Goal: Use online tool/utility: Utilize a website feature to perform a specific function

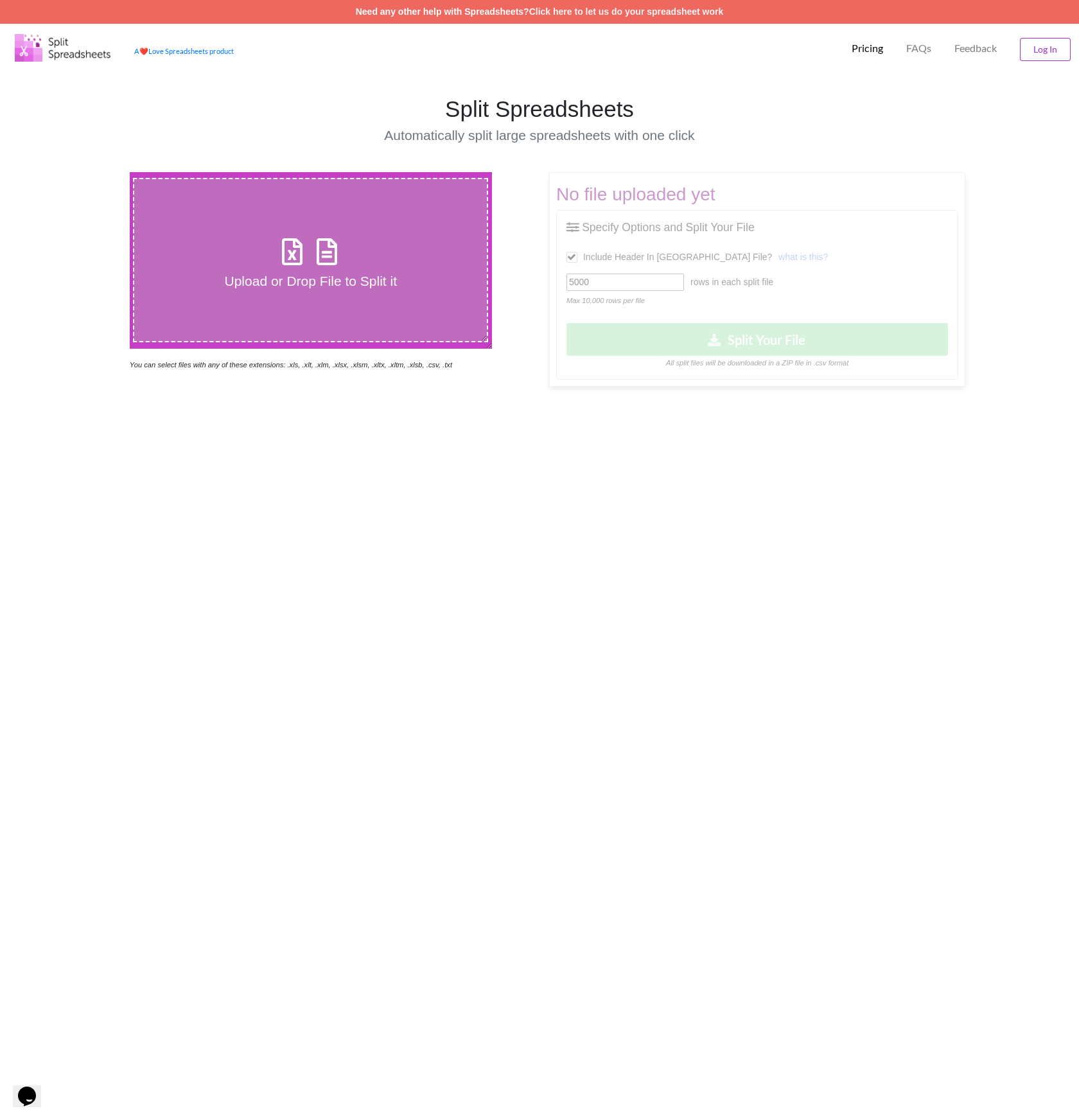
click at [348, 228] on label "Upload or Drop File to Split it" at bounding box center [310, 260] width 355 height 164
click at [81, 172] on input "Upload or Drop File to Split it" at bounding box center [81, 172] width 0 height 0
type input "C:\fakepath\low free accounts Balance non Sent Medical Full List [DATE].xlsx"
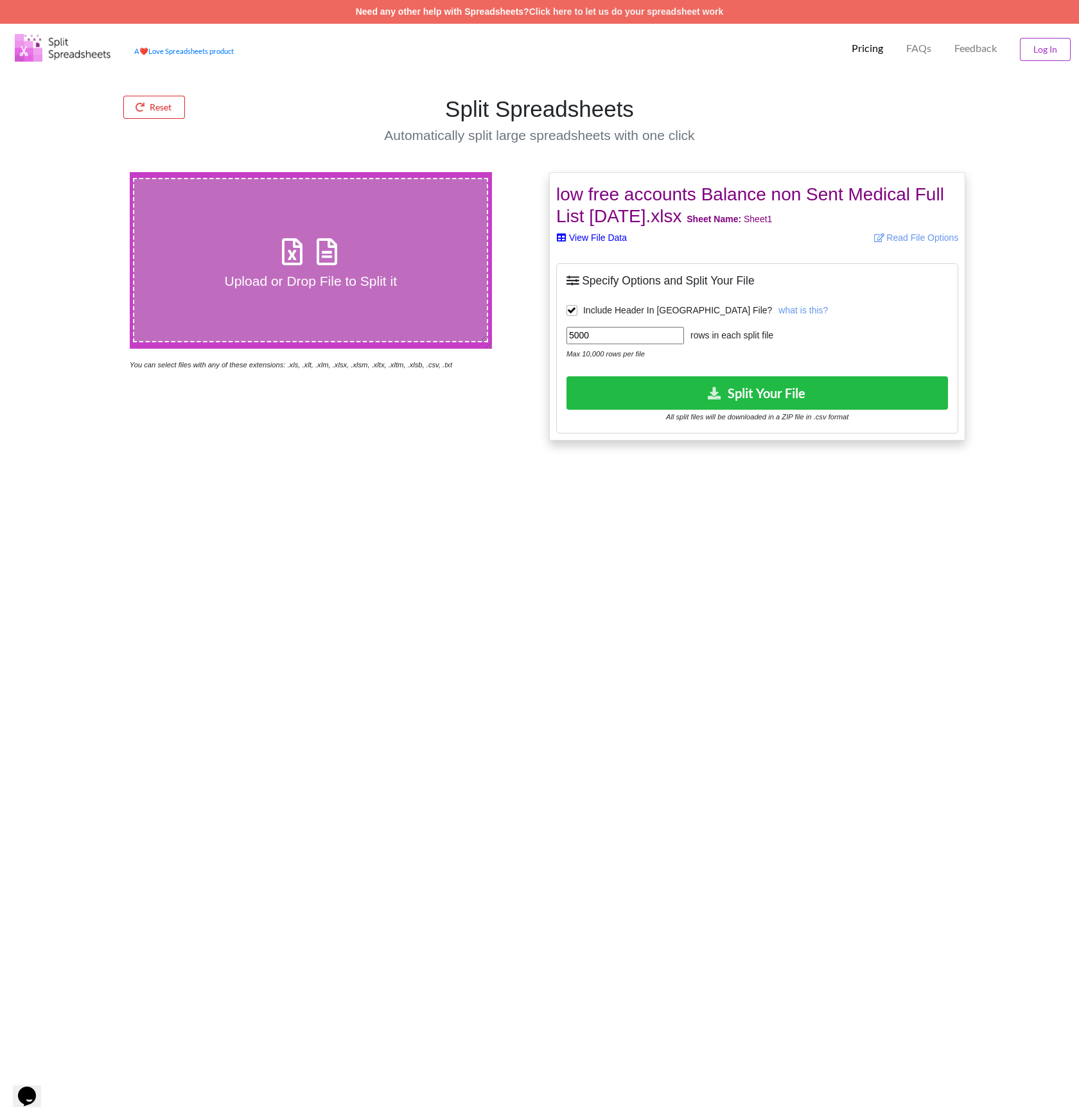
click at [581, 240] on p "View File Data" at bounding box center [652, 237] width 192 height 13
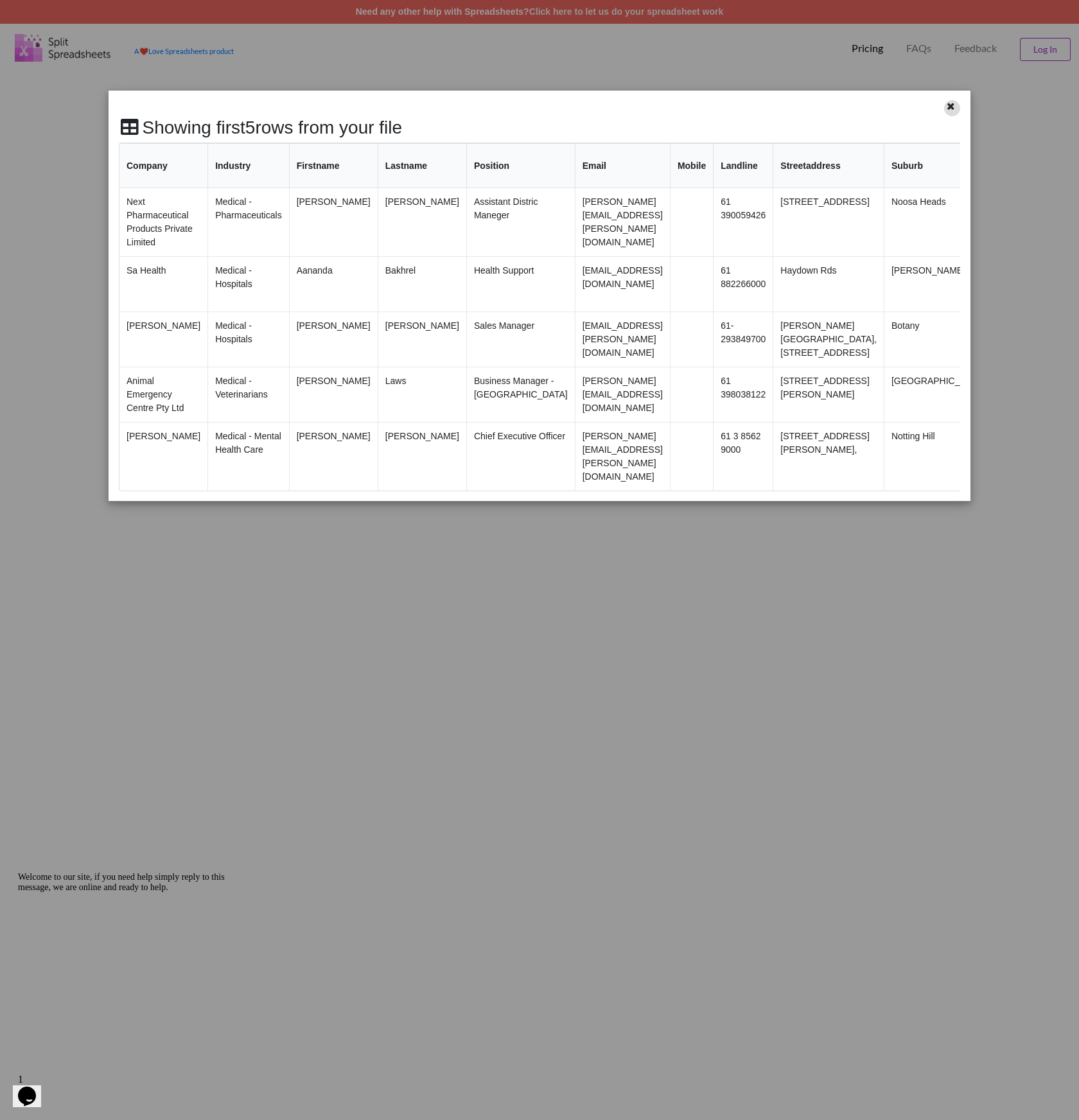
click at [953, 109] on icon at bounding box center [951, 105] width 11 height 9
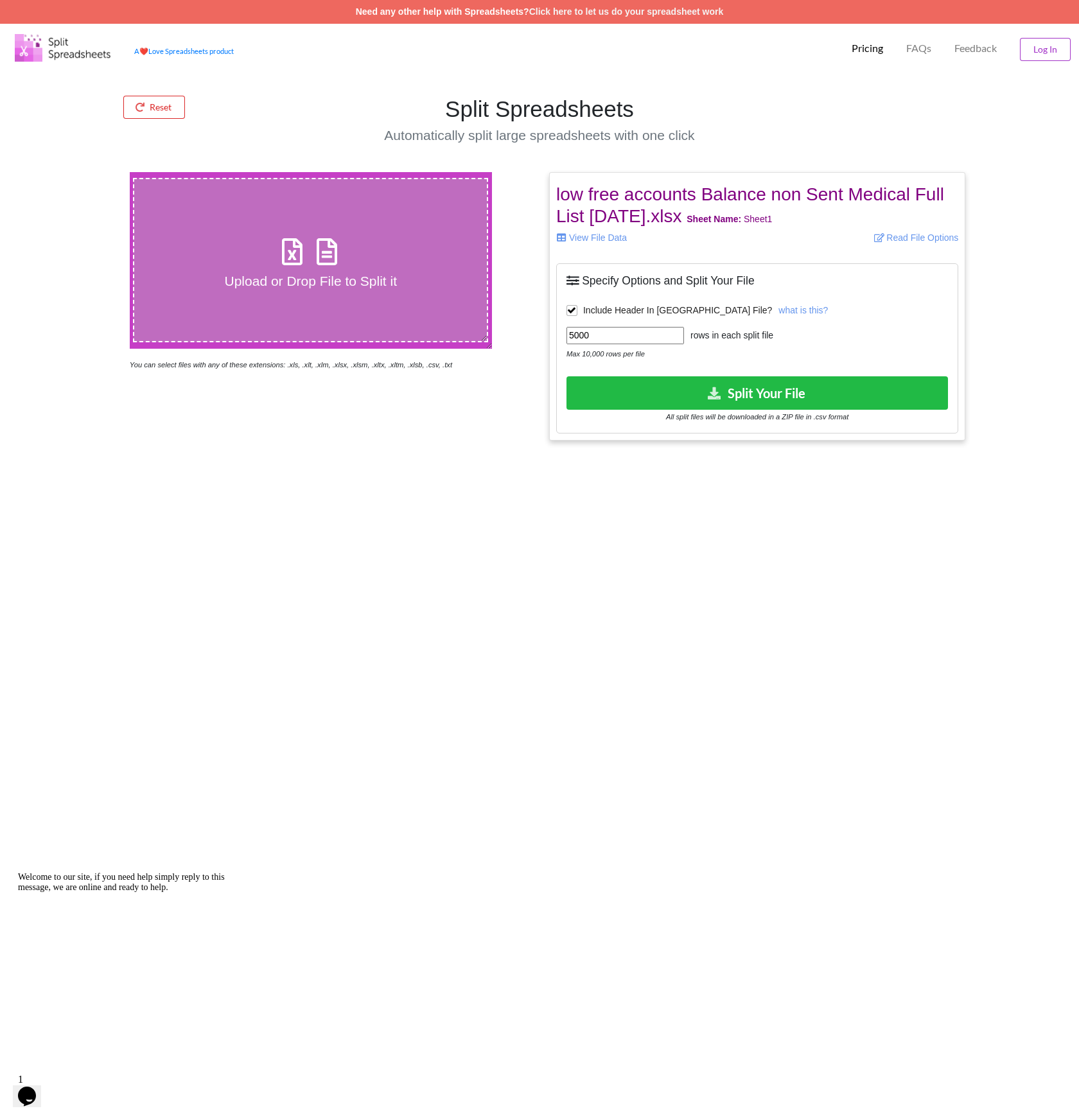
drag, startPoint x: 619, startPoint y: 335, endPoint x: 459, endPoint y: 314, distance: 161.4
click at [459, 314] on div "Upload or Drop File to Split it You can select files with any of these extensio…" at bounding box center [539, 307] width 1098 height 269
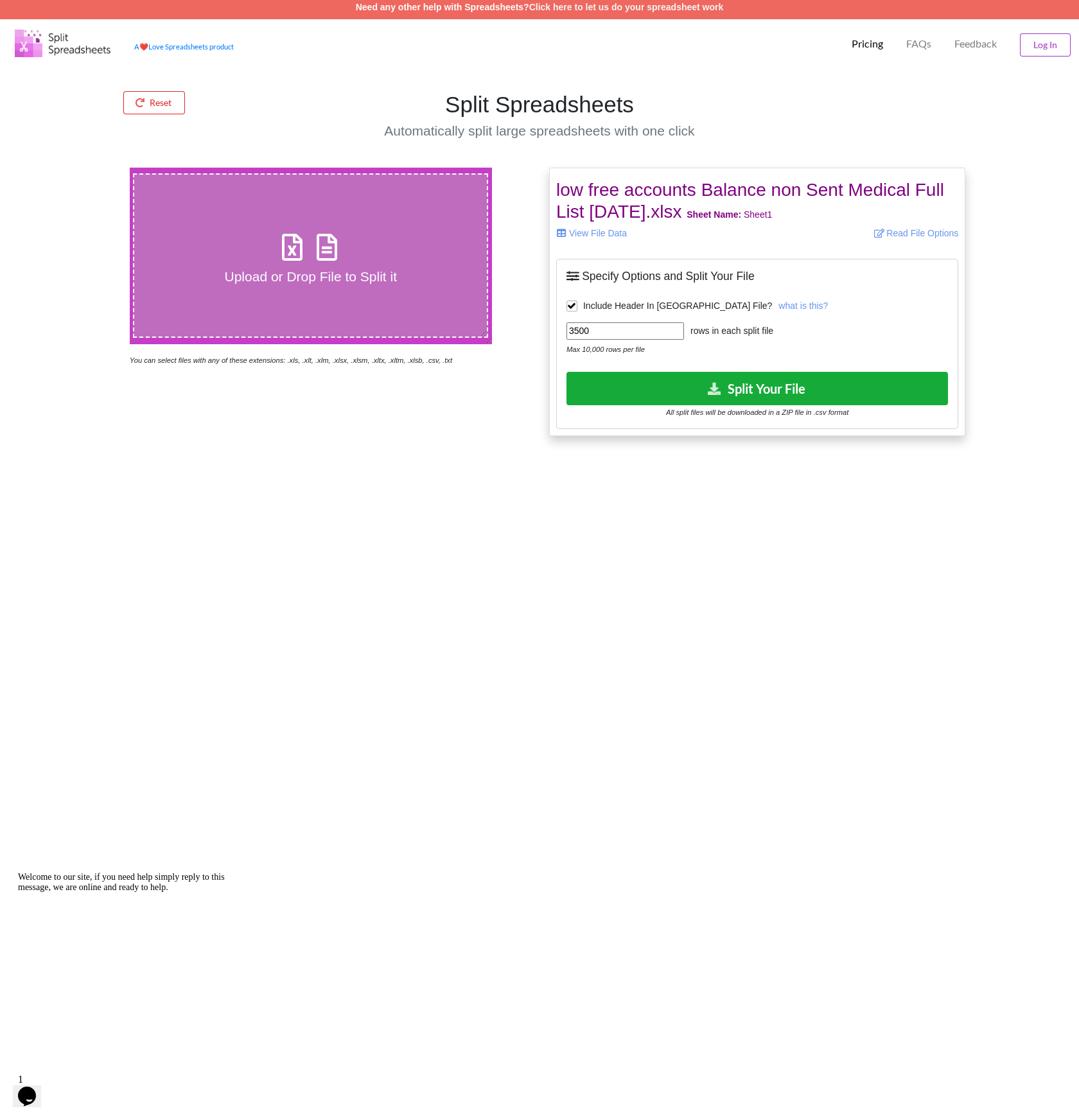
type input "3500"
click at [733, 388] on button "Split Your File" at bounding box center [757, 388] width 381 height 33
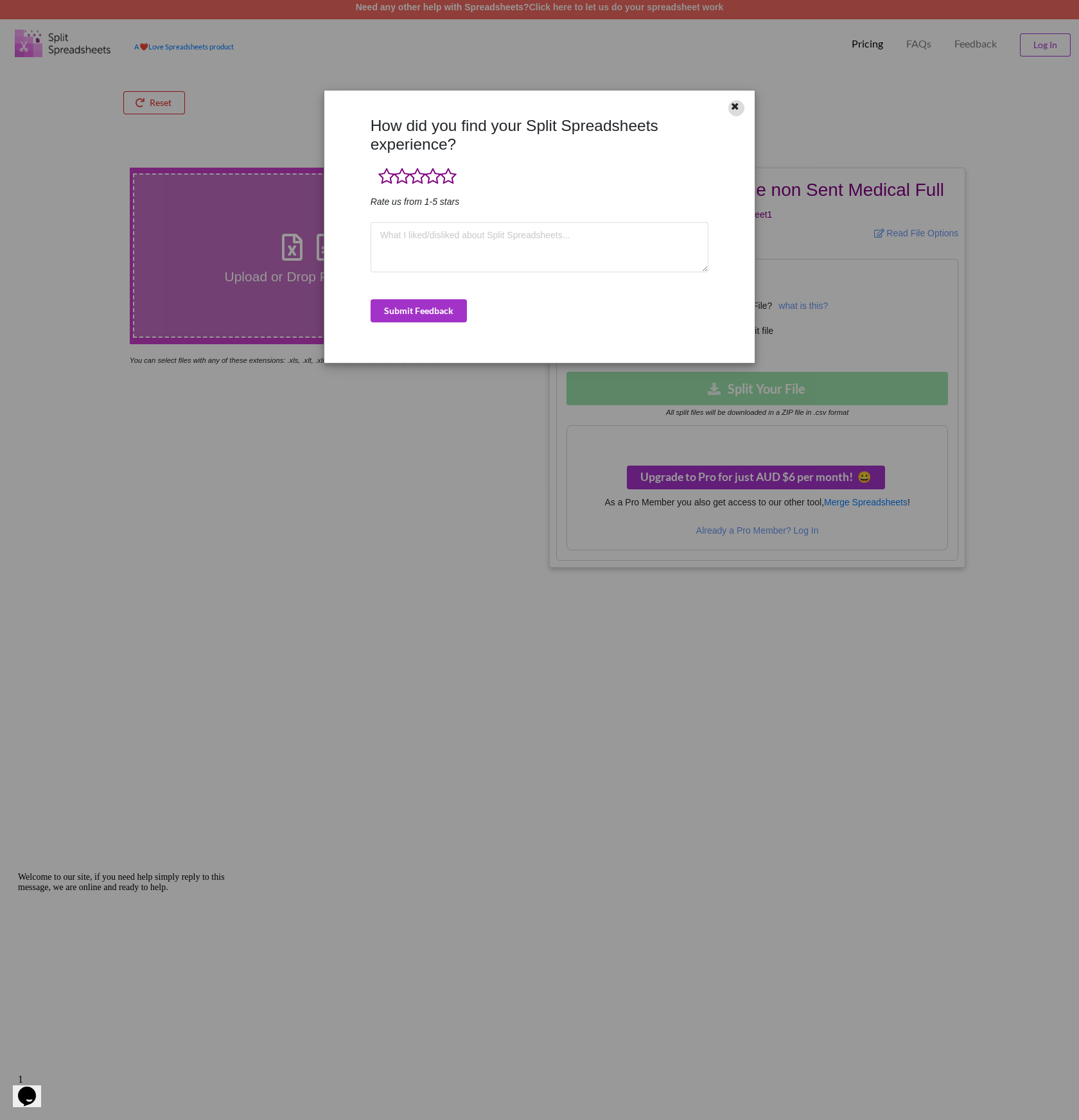
click at [737, 105] on icon at bounding box center [735, 105] width 11 height 9
